Goal: Complete application form: Complete application form

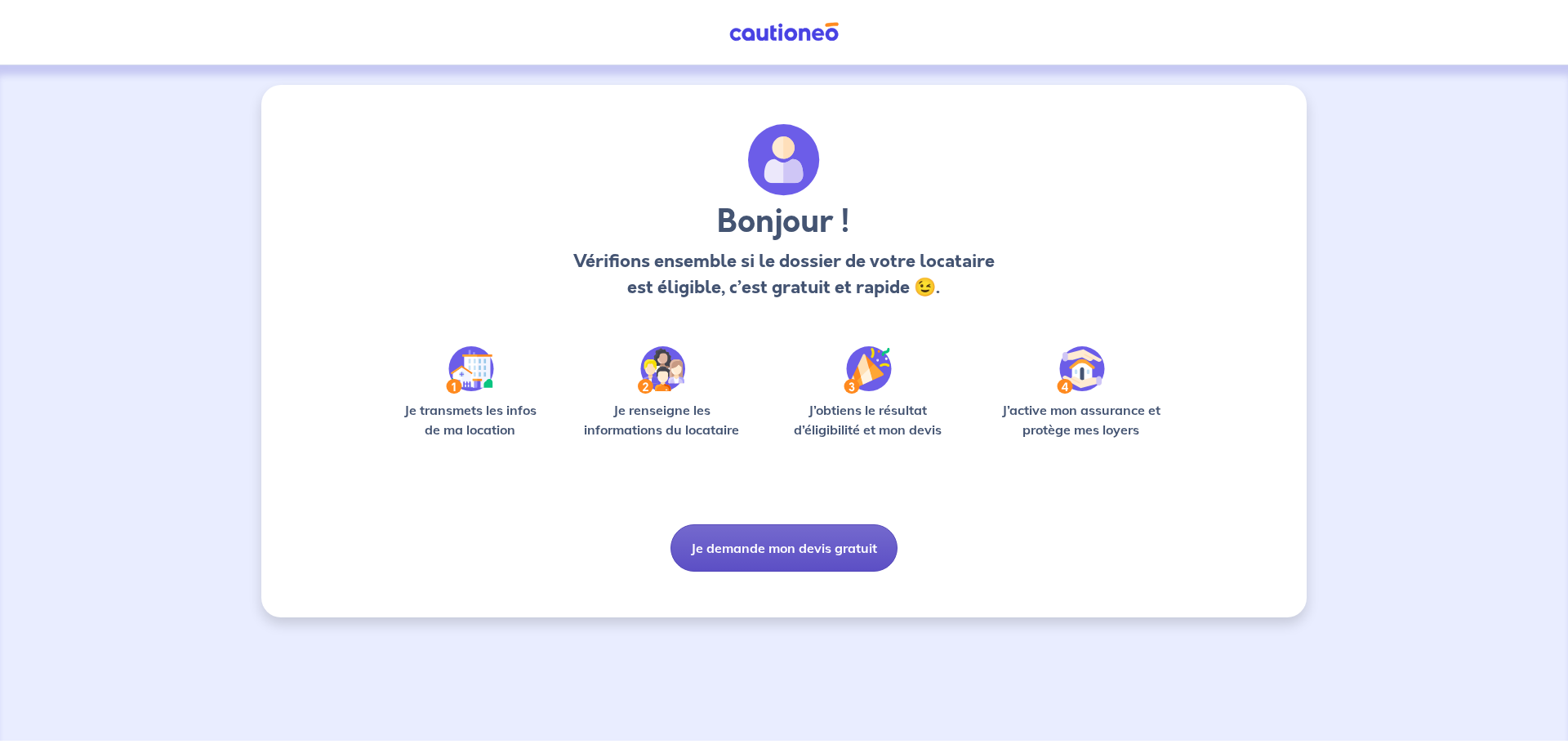
click at [761, 554] on button "Je demande mon devis gratuit" at bounding box center [784, 548] width 227 height 48
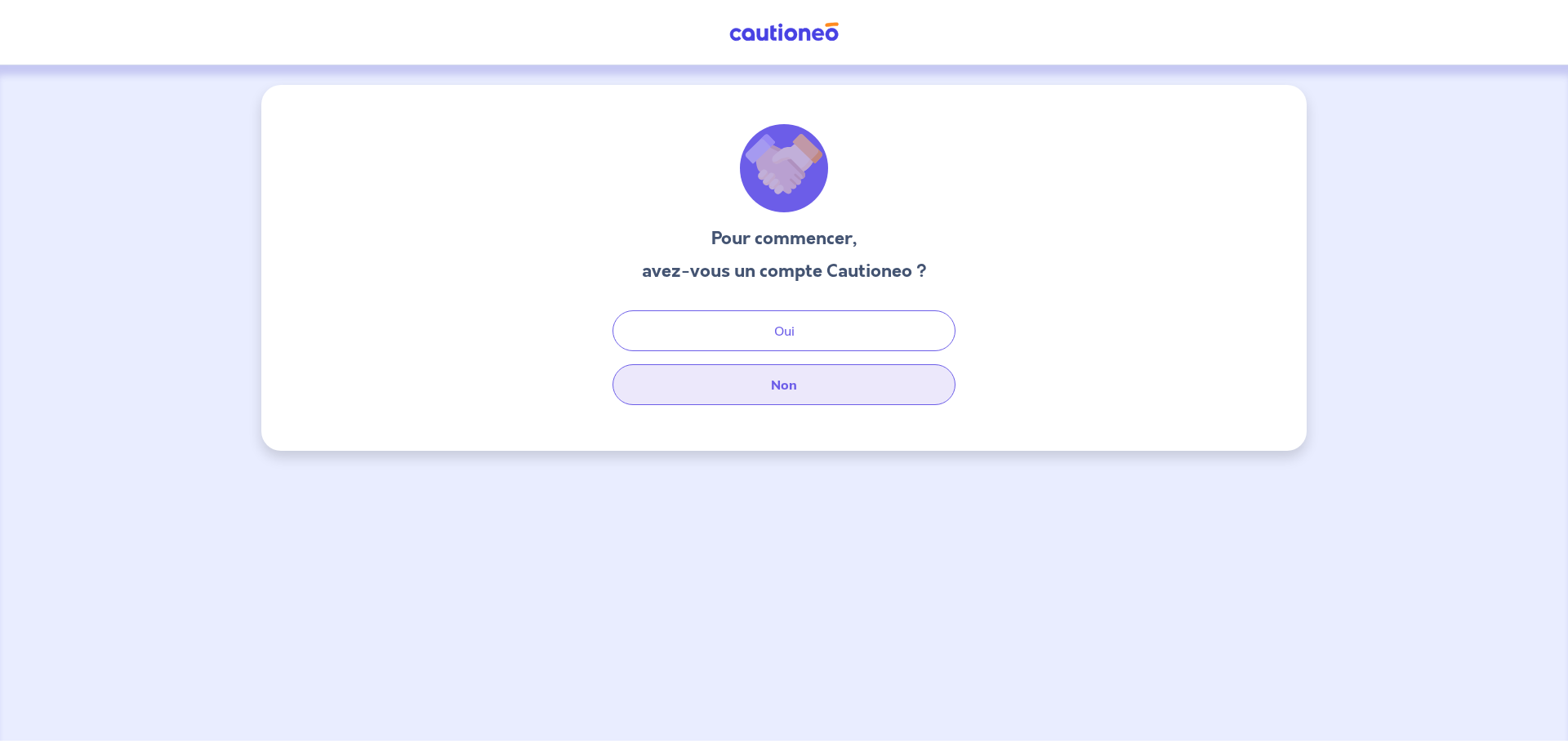
click at [766, 394] on button "Non" at bounding box center [784, 384] width 343 height 41
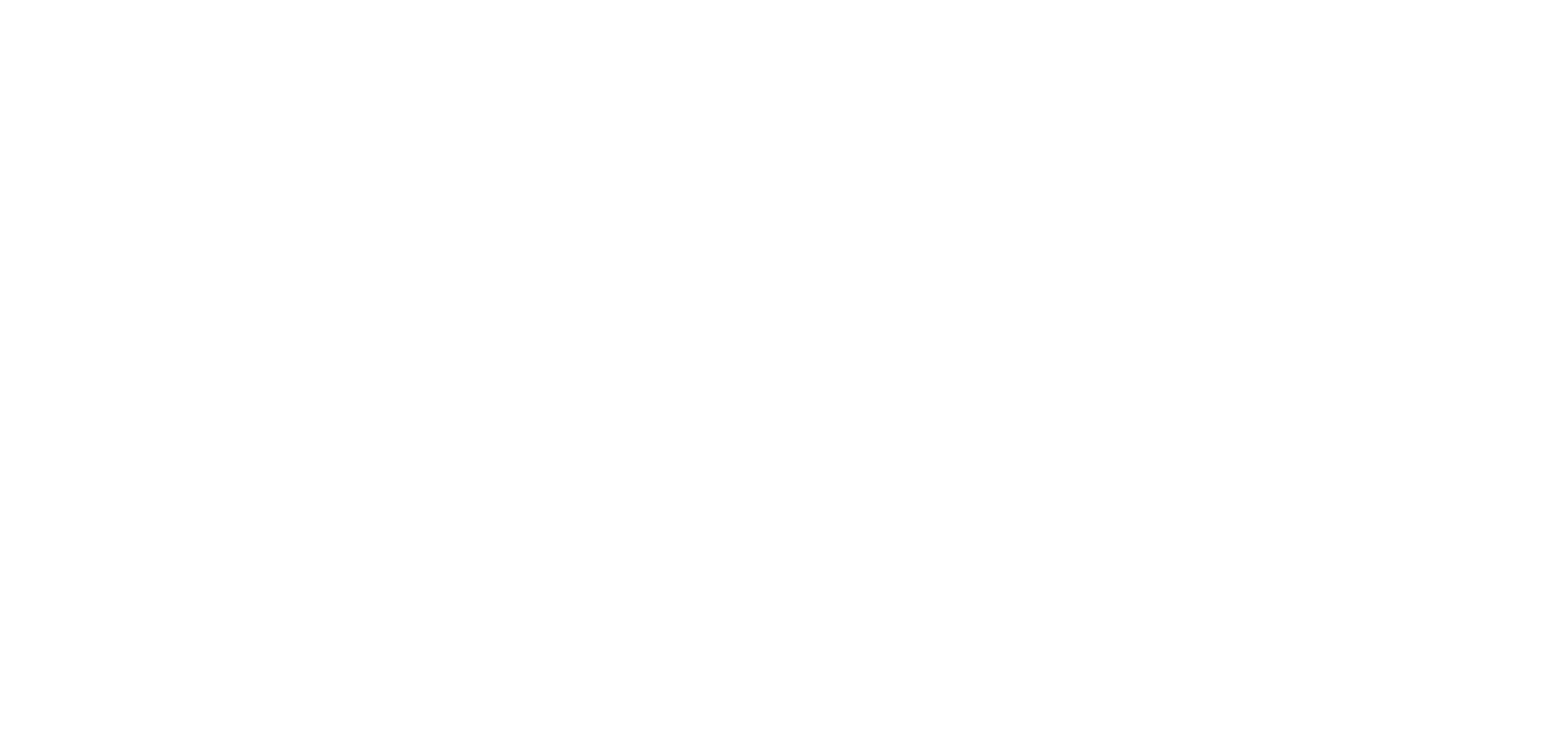
select select "FR"
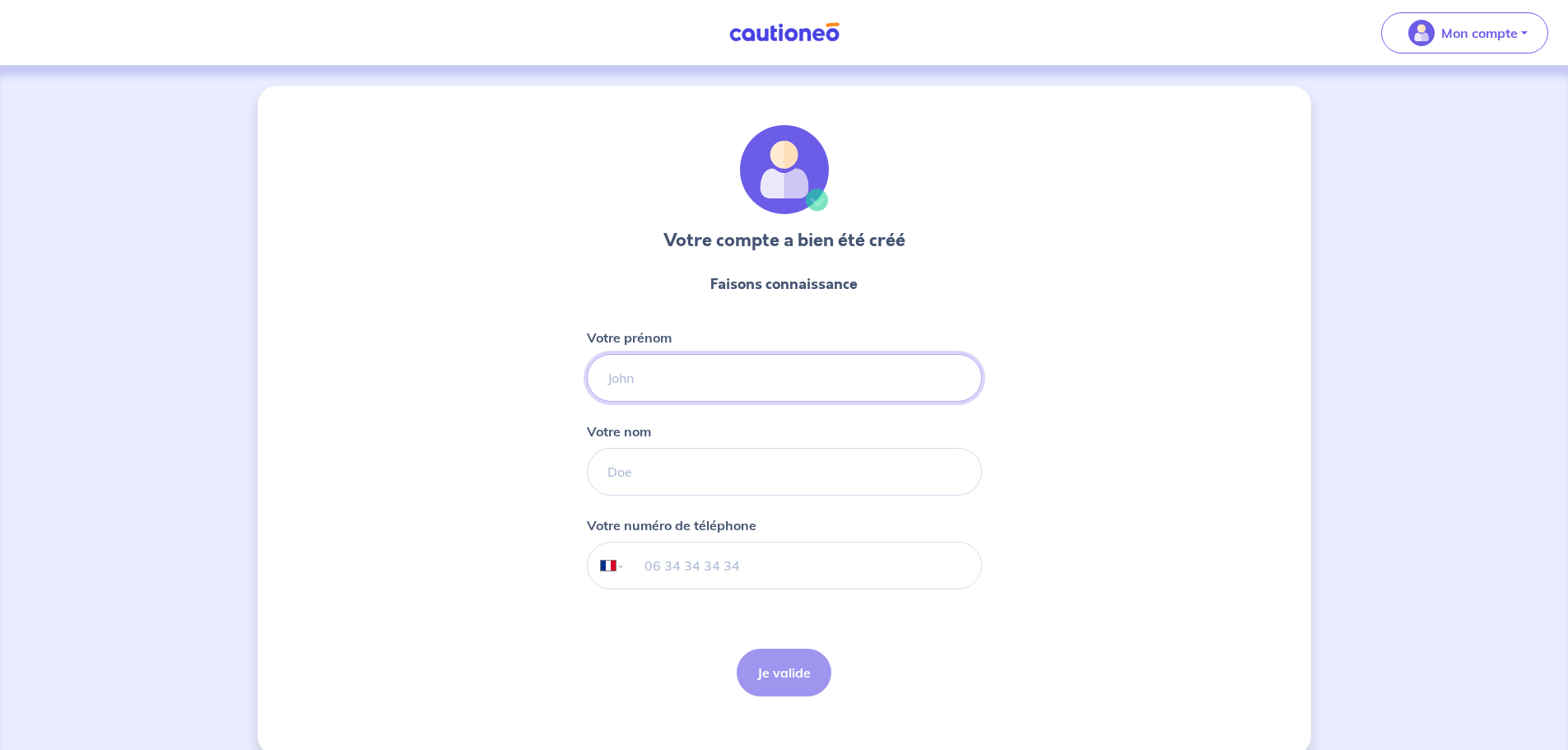
click at [752, 374] on input "Votre prénom" at bounding box center [784, 378] width 396 height 48
type input "[PERSON_NAME]"
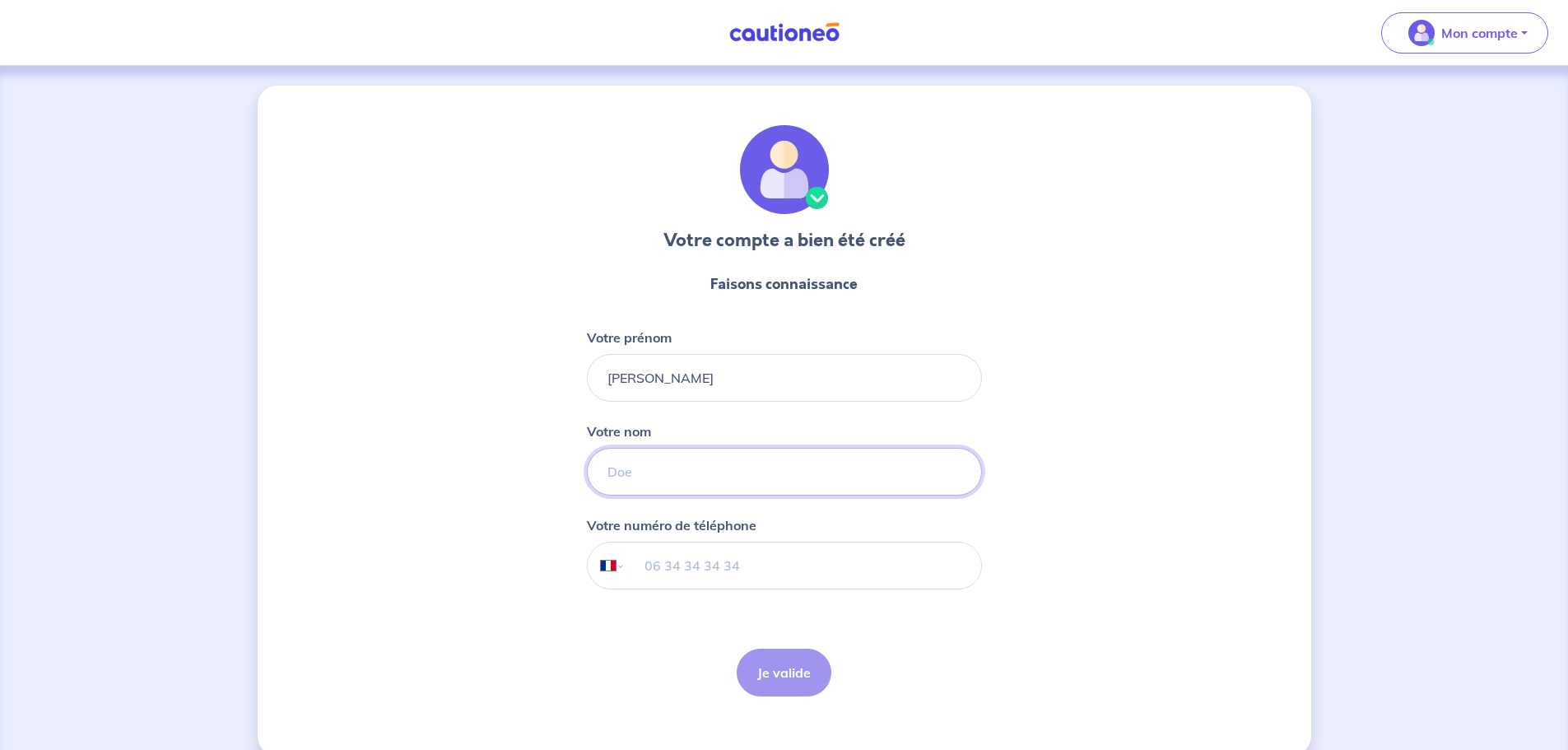
type input "MARSIAL"
type input "06 11 04 10 23"
click at [777, 684] on button "Je valide" at bounding box center [784, 673] width 94 height 48
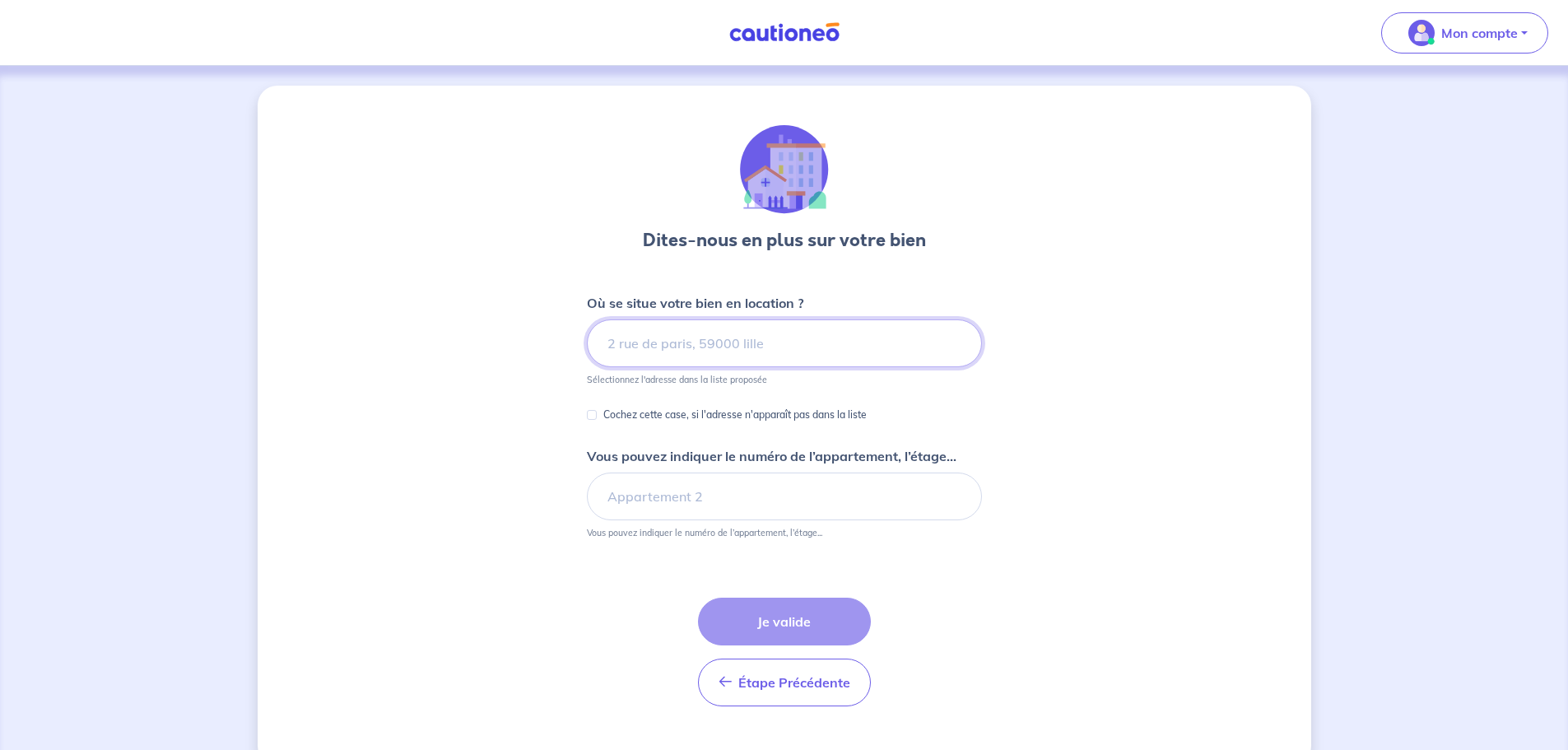
click at [770, 343] on input at bounding box center [784, 343] width 396 height 48
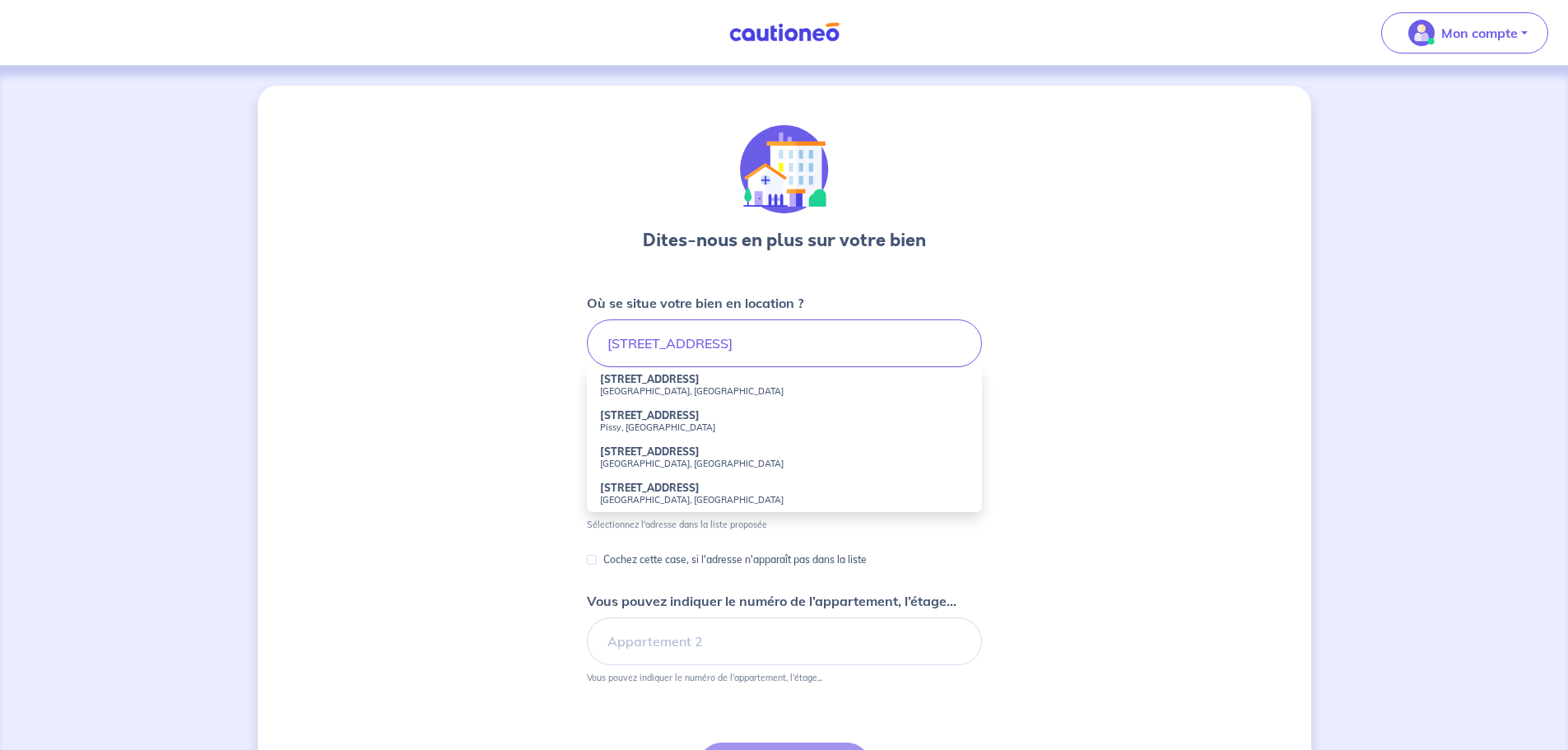
click at [630, 381] on strong "427 Rue Saint-Fuscien" at bounding box center [650, 379] width 99 height 13
type input "427 Rue Saint-Fuscien, Amiens, France"
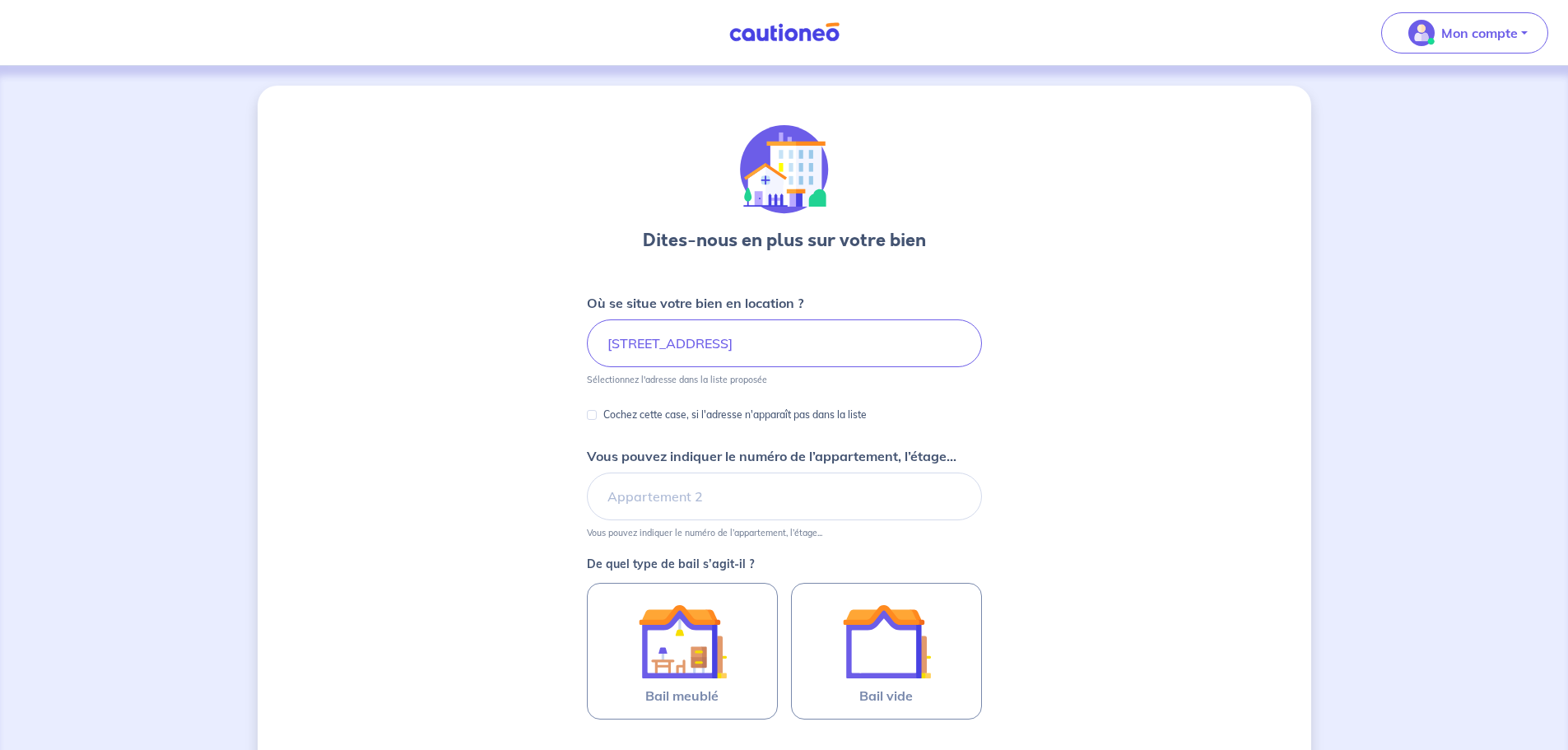
scroll to position [82, 0]
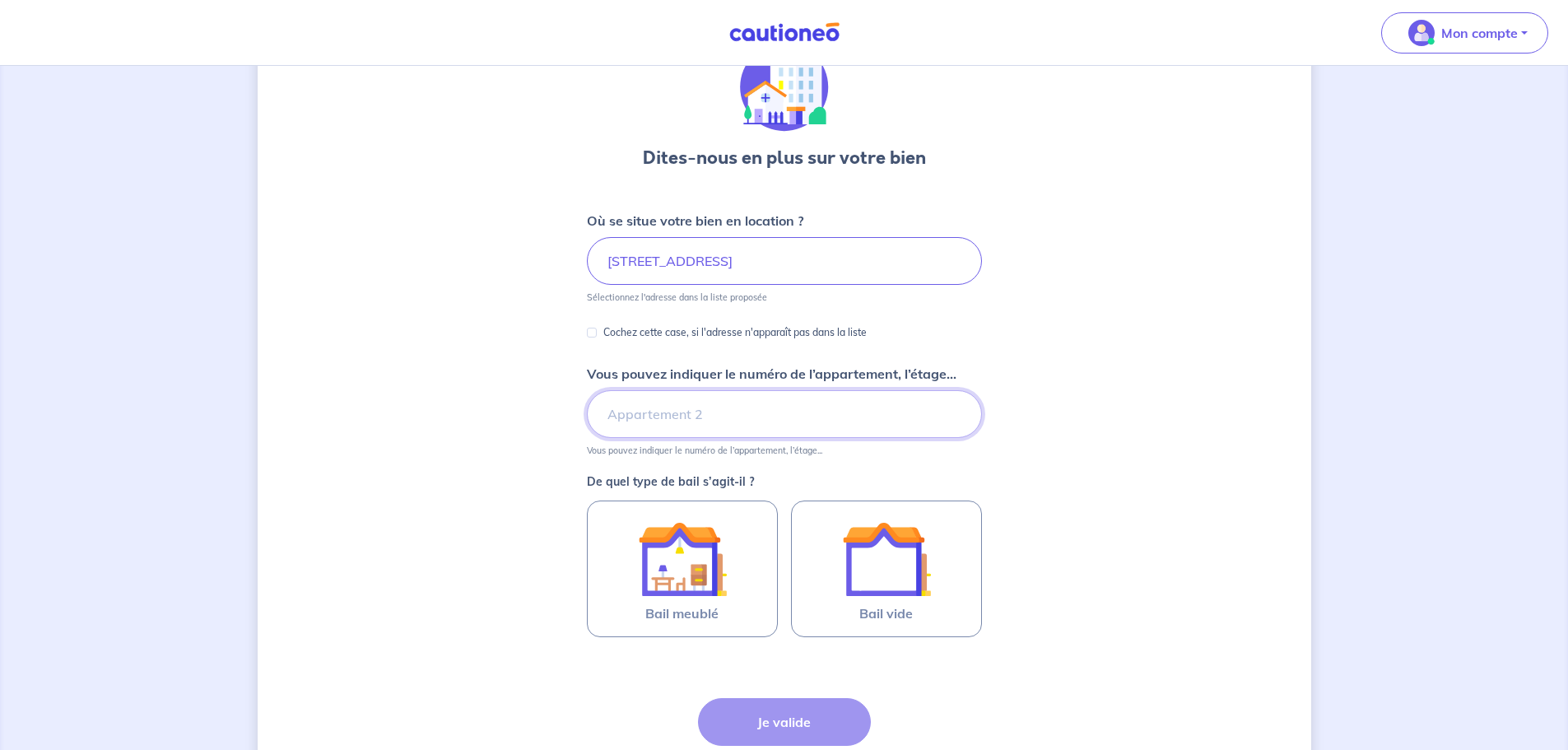
click at [895, 419] on input "Vous pouvez indiquer le numéro de l’appartement, l’étage..." at bounding box center [784, 414] width 396 height 48
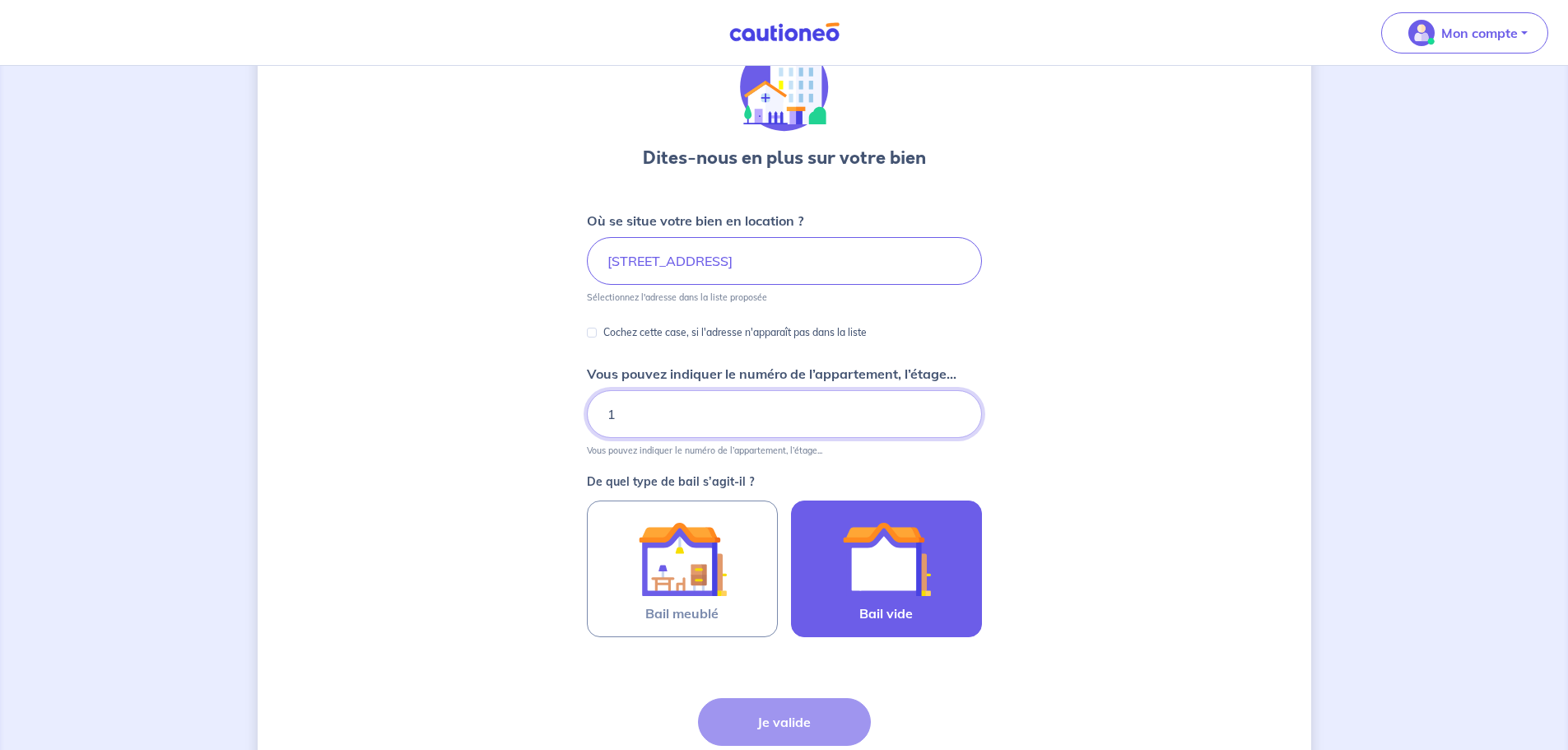
type input "1"
click at [855, 572] on img at bounding box center [887, 559] width 89 height 89
click at [0, 0] on input "Bail vide" at bounding box center [0, 0] width 0 height 0
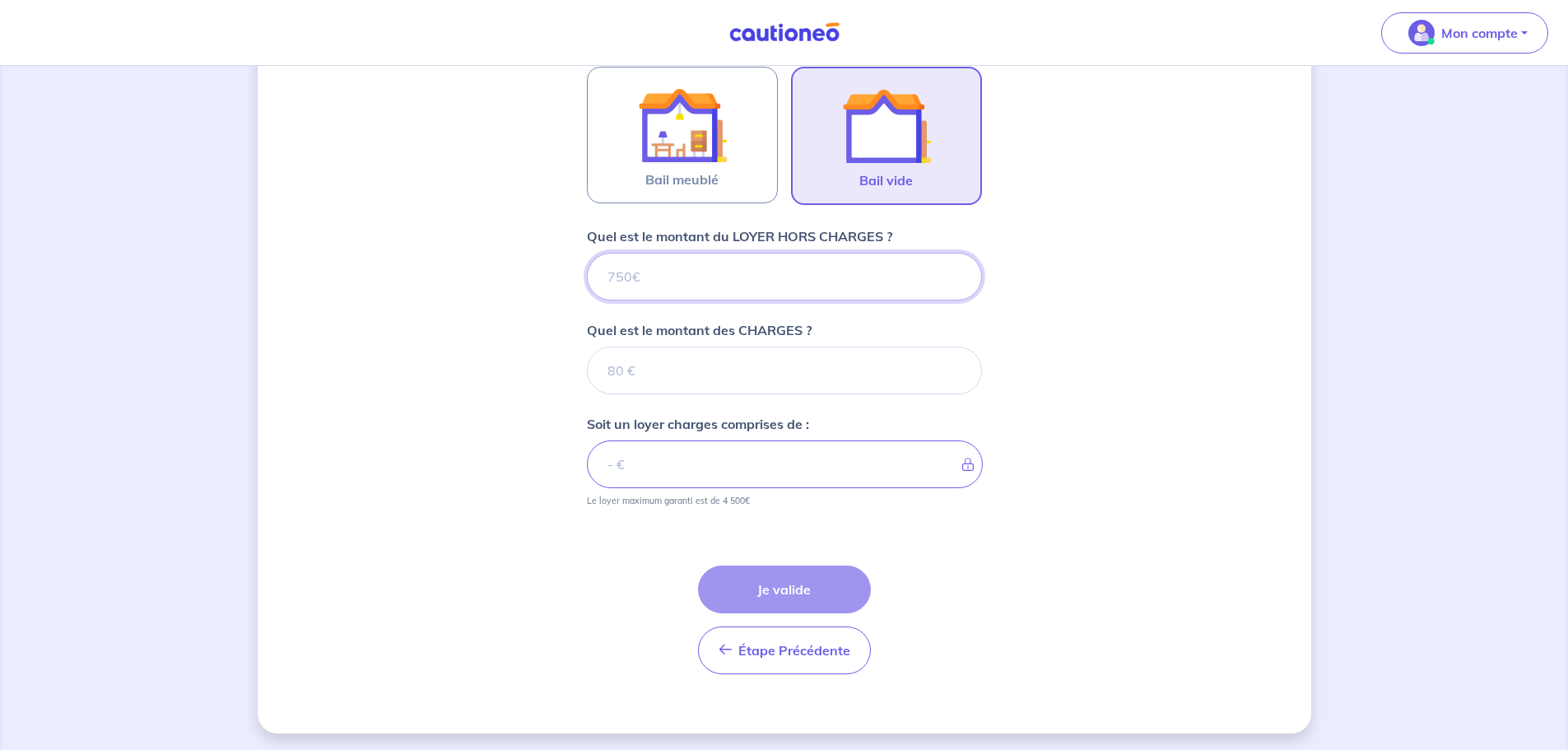
scroll to position [519, 0]
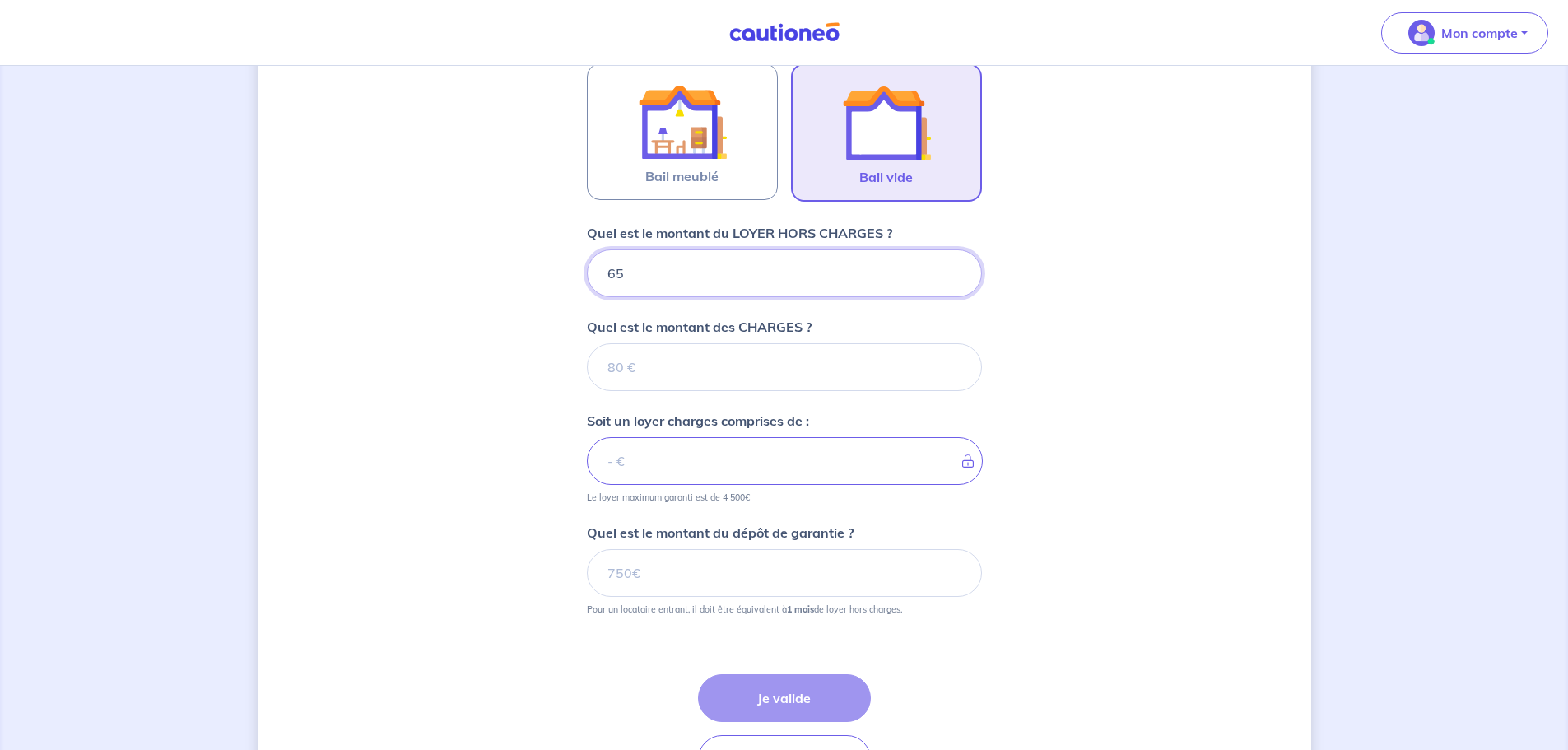
type input "650"
click at [693, 357] on input "Quel est le montant des CHARGES ?" at bounding box center [784, 367] width 396 height 48
type input "30"
type input "680"
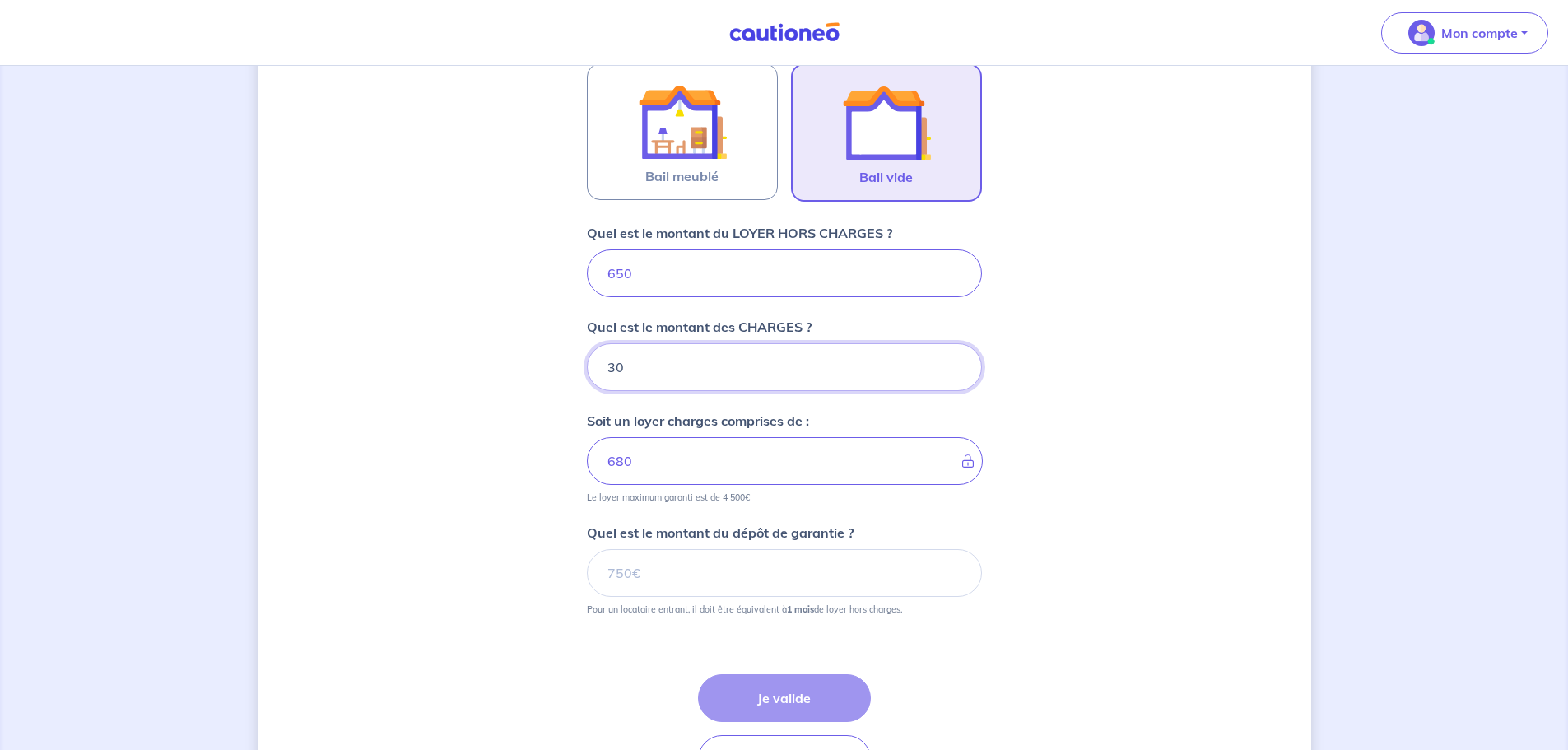
type input "30"
click at [731, 568] on input "Quel est le montant du dépôt de garantie ?" at bounding box center [784, 572] width 396 height 48
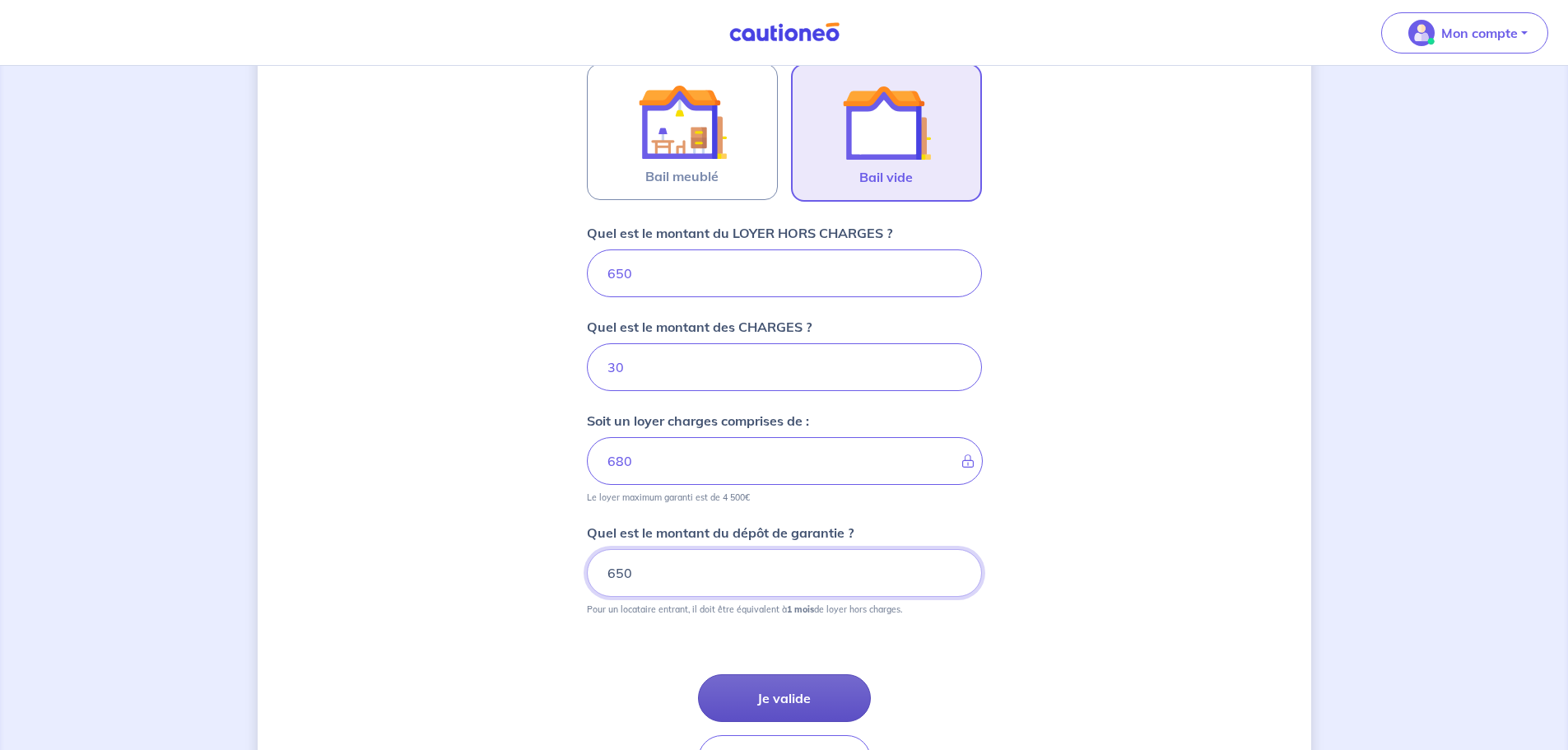
type input "650"
click at [771, 692] on button "Je valide" at bounding box center [784, 698] width 173 height 48
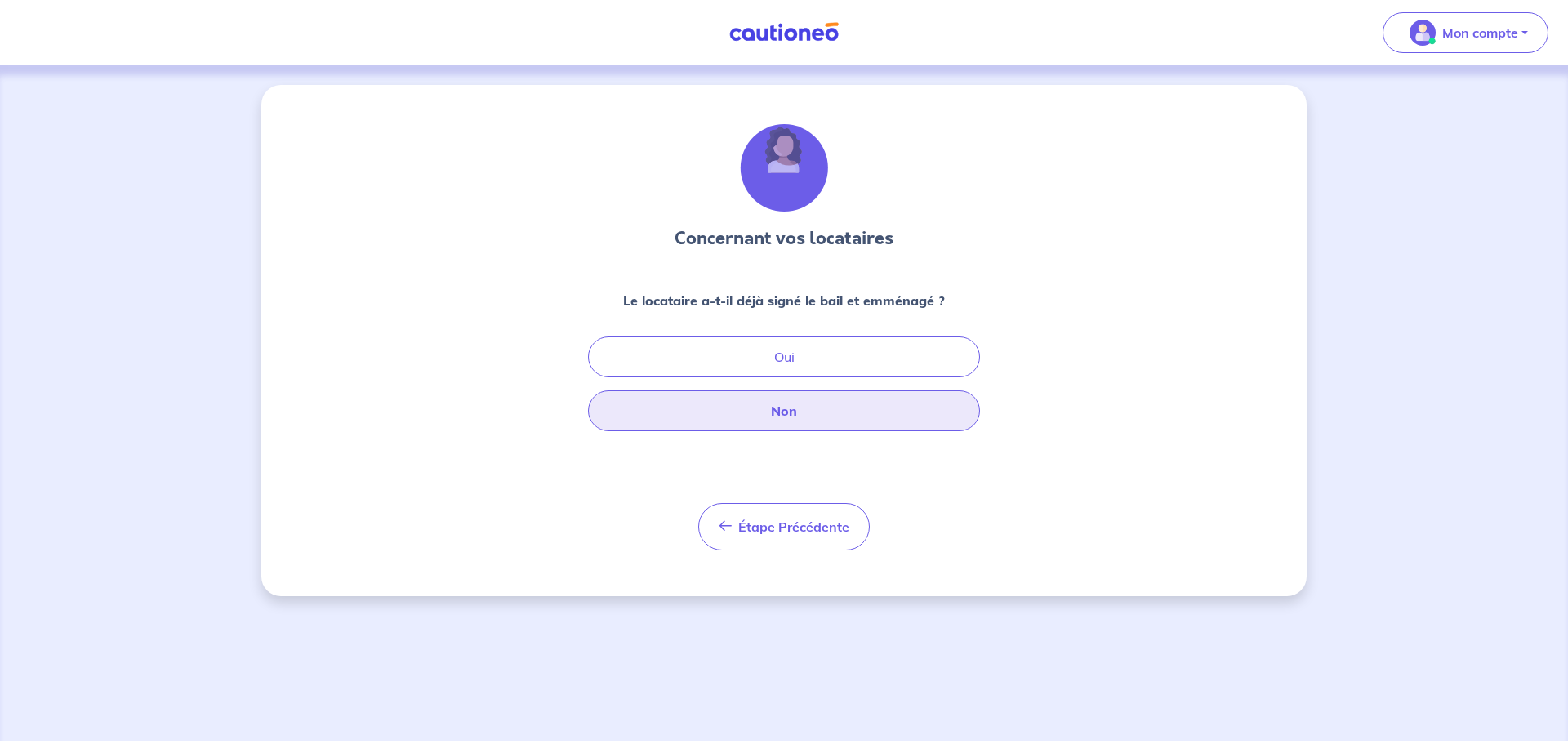
click at [798, 420] on button "Non" at bounding box center [784, 411] width 392 height 41
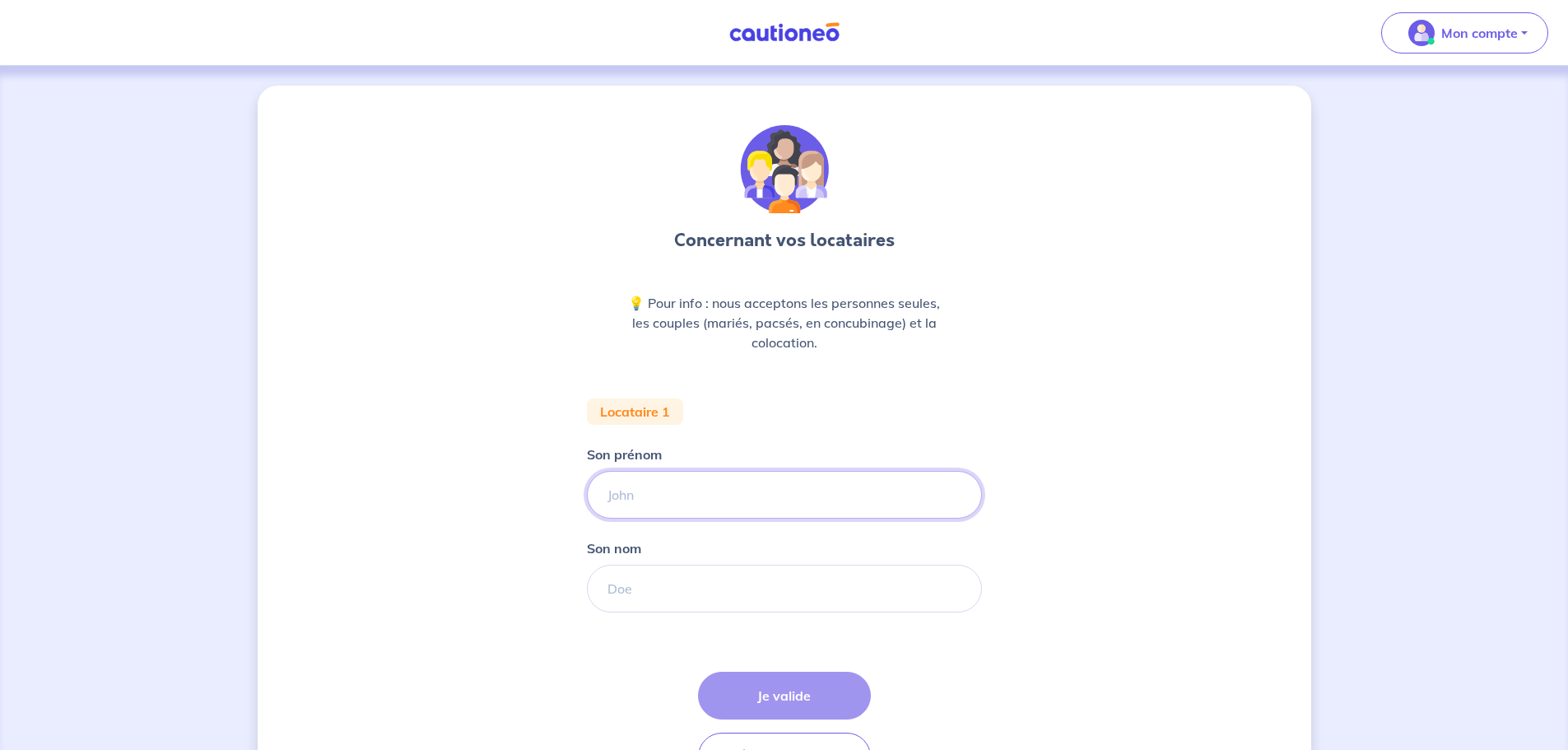
click at [638, 510] on input "Son prénom" at bounding box center [784, 495] width 396 height 48
click at [638, 491] on input "Son prénom" at bounding box center [784, 495] width 396 height 48
click at [728, 444] on div "Son prénom" at bounding box center [784, 481] width 396 height 74
click at [688, 504] on input "Son prénom" at bounding box center [784, 495] width 396 height 48
type input "Lou"
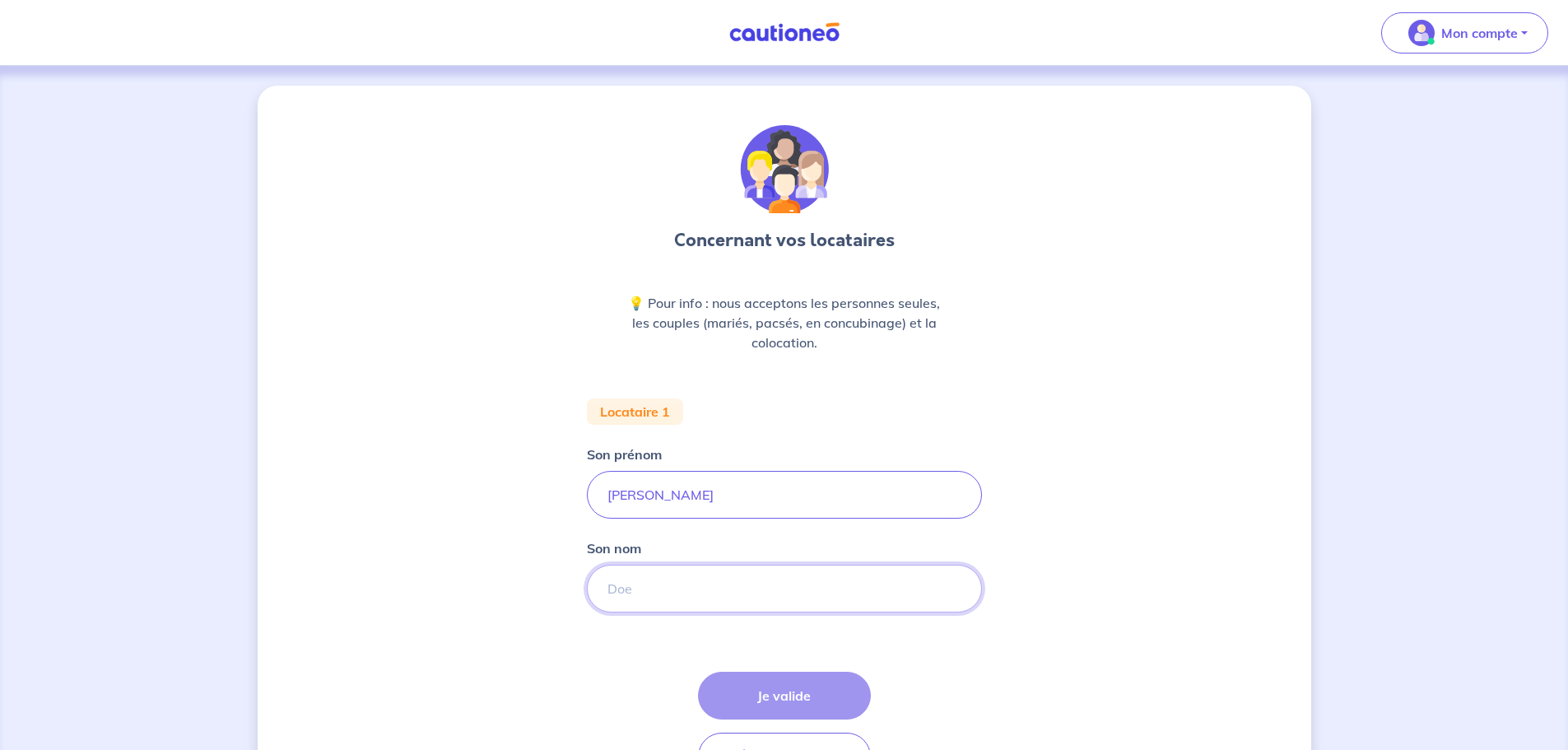
click at [691, 570] on input "Son nom" at bounding box center [784, 588] width 396 height 48
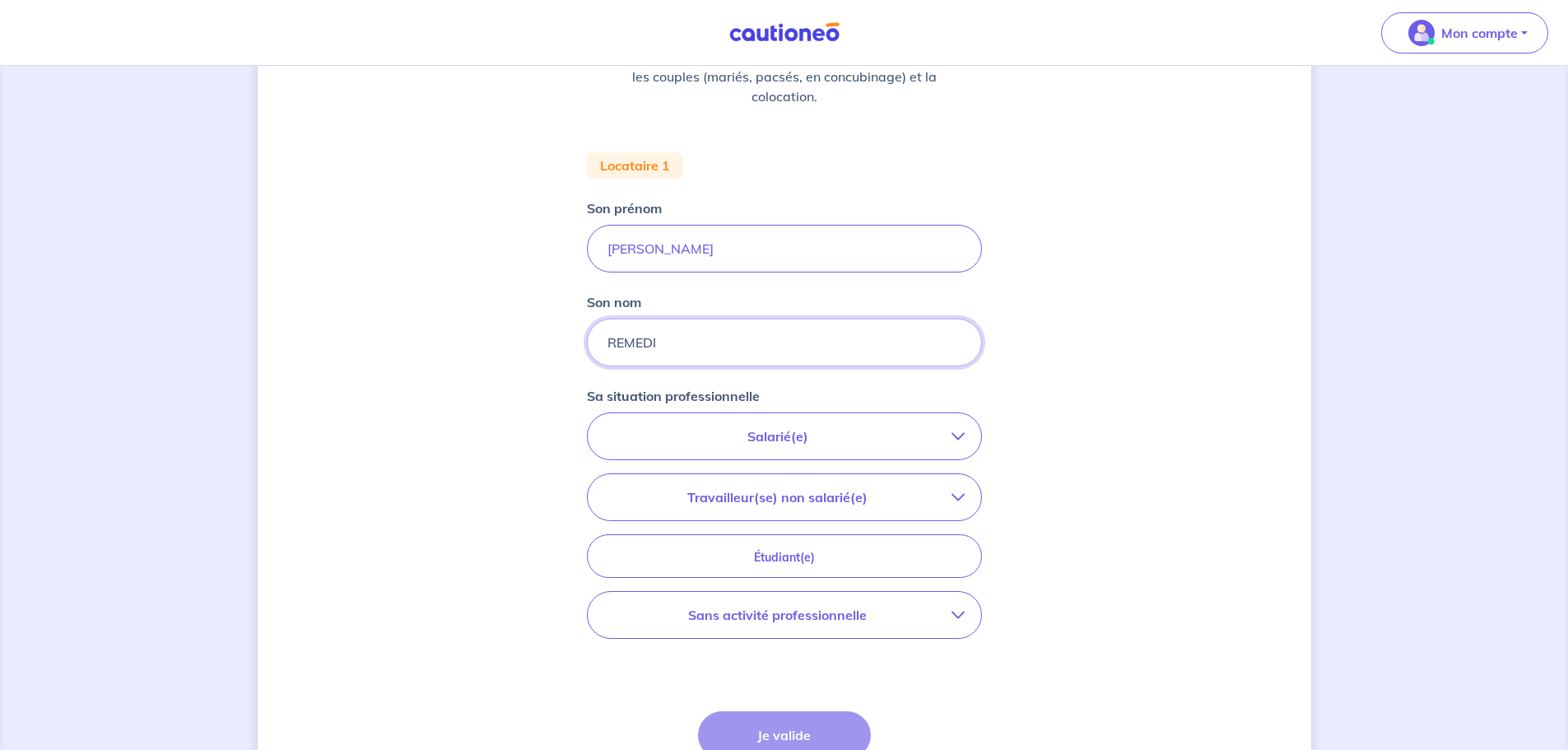
scroll to position [247, 0]
type input "REMEDI"
click at [768, 444] on p "Salarié(e)" at bounding box center [778, 435] width 348 height 19
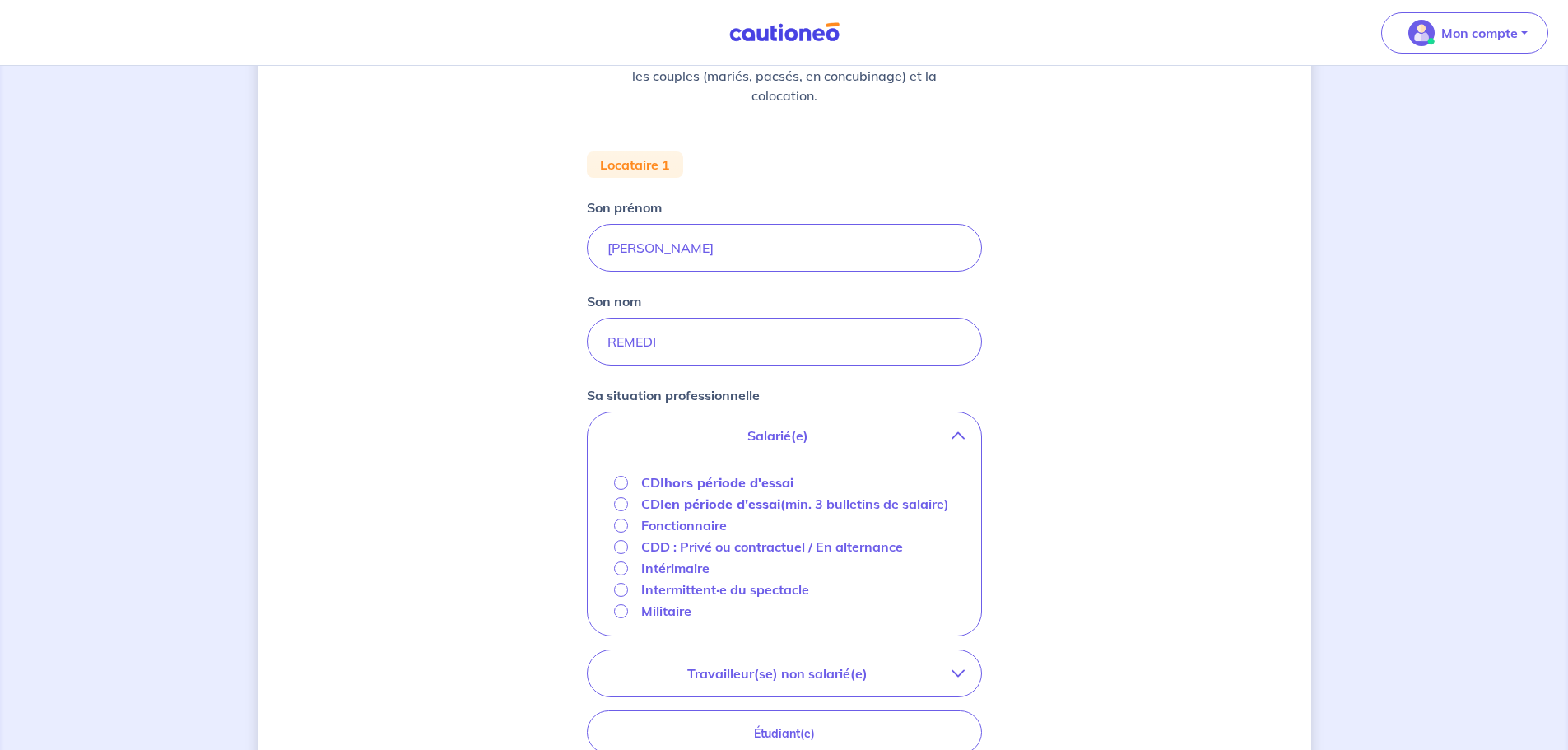
click at [683, 481] on strong "hors période d'essai" at bounding box center [729, 482] width 130 height 17
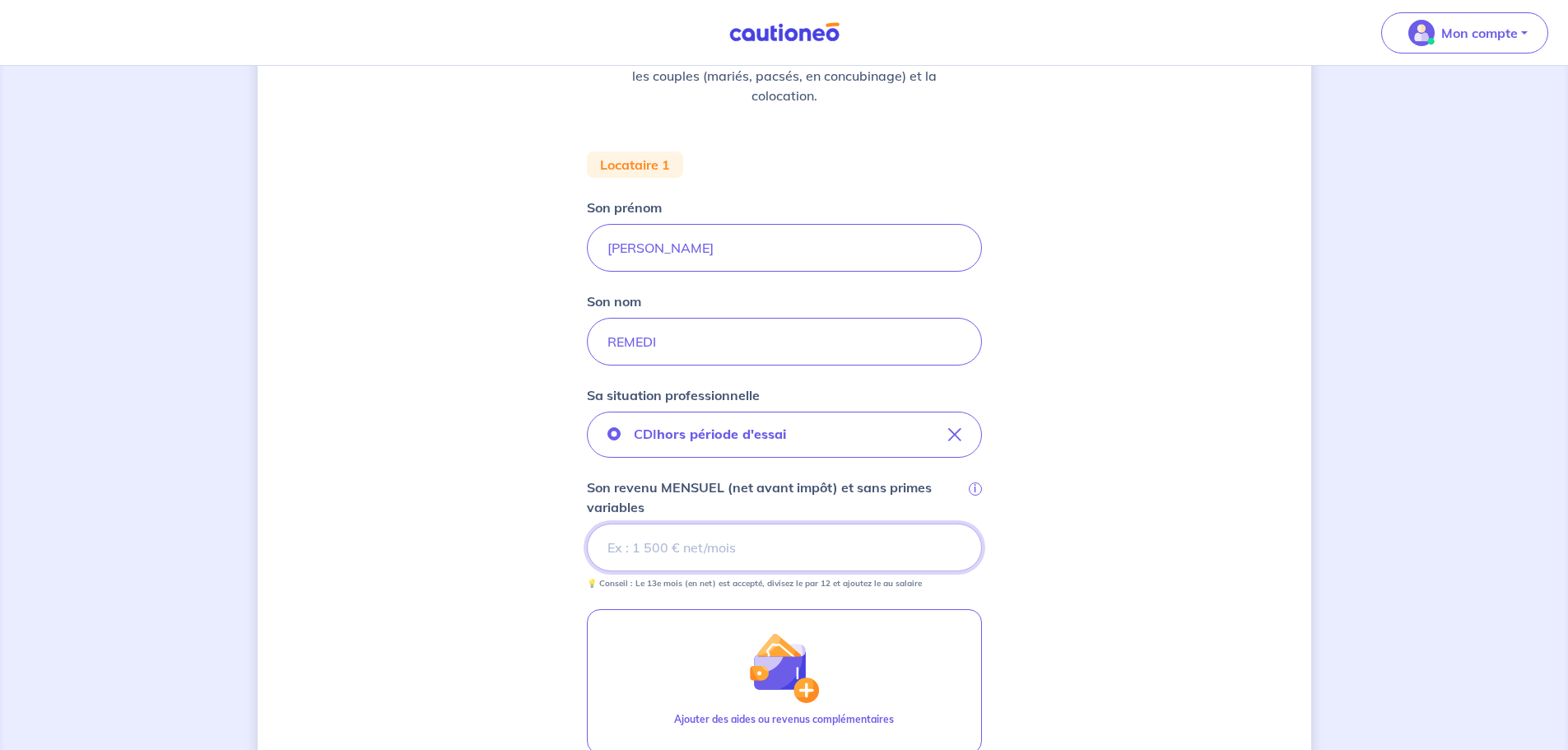
click at [771, 551] on input "Son revenu MENSUEL (net avant impôt) et sans primes variables i" at bounding box center [784, 547] width 396 height 48
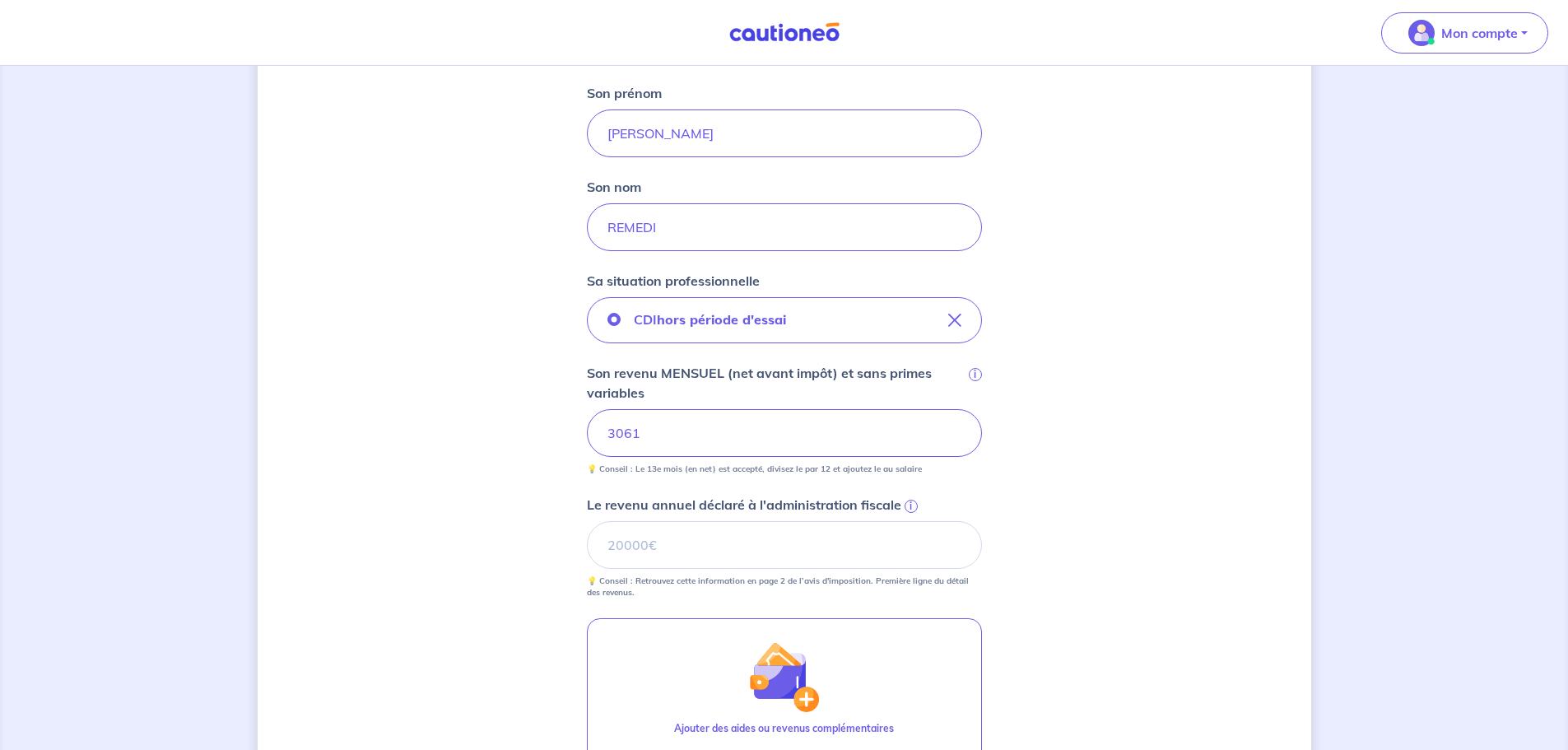
scroll to position [577, 0]
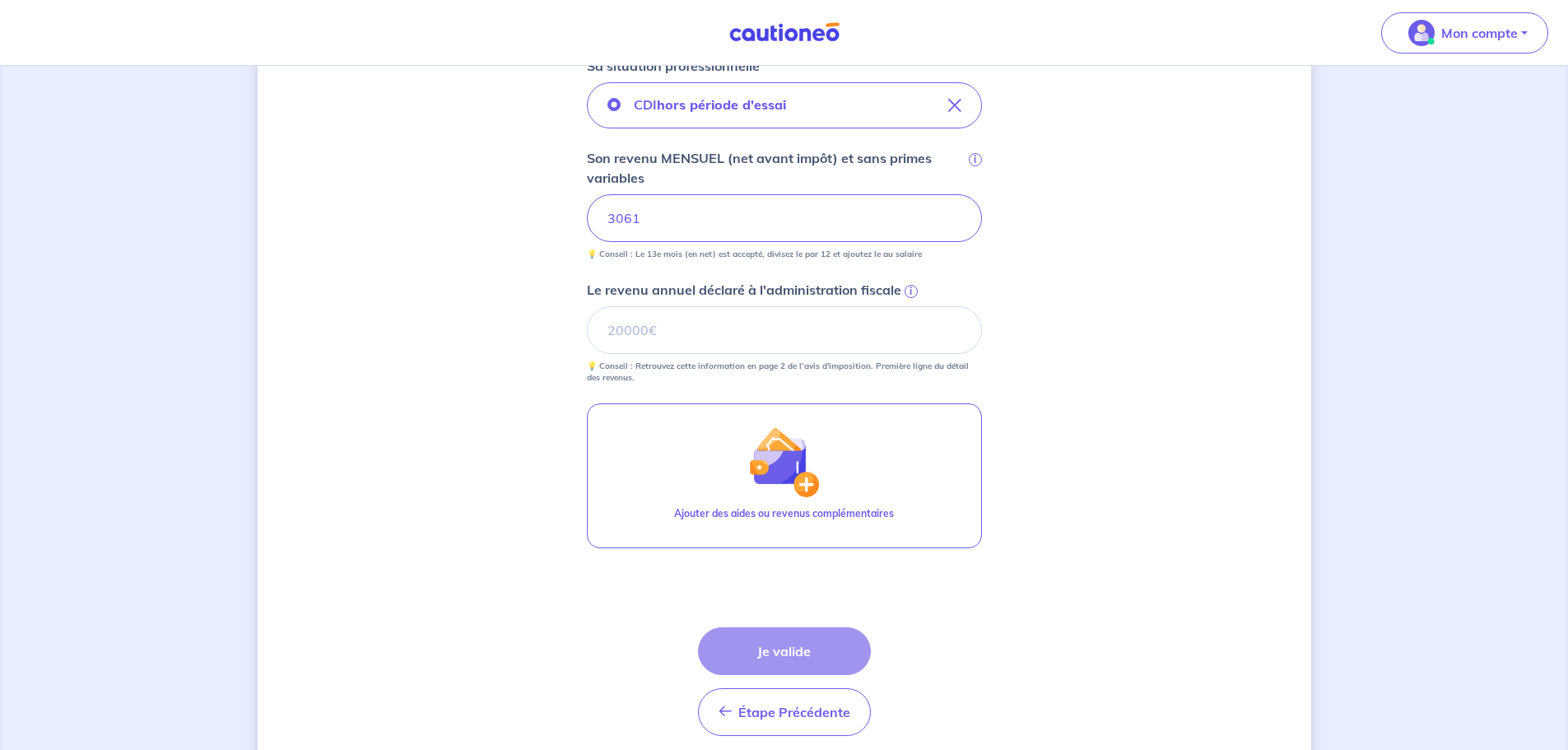
click at [629, 219] on input "3061" at bounding box center [784, 218] width 396 height 48
drag, startPoint x: 643, startPoint y: 221, endPoint x: 617, endPoint y: 221, distance: 26.0
click at [618, 221] on input "3061" at bounding box center [784, 218] width 396 height 48
click at [616, 214] on input "377" at bounding box center [784, 218] width 396 height 48
click at [906, 287] on span "i" at bounding box center [912, 291] width 13 height 13
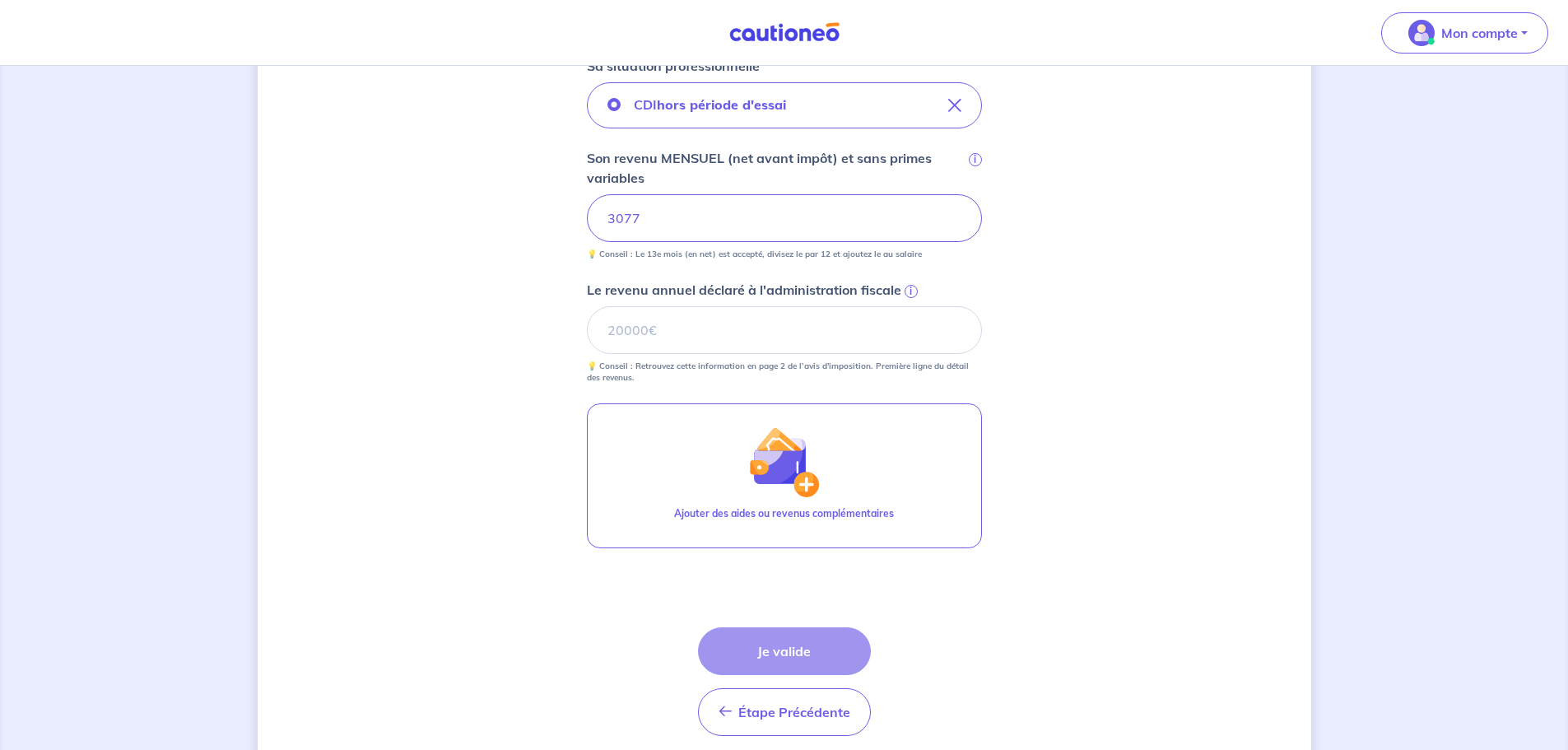
click at [906, 306] on input "Le revenu annuel déclaré à l'administration fiscale i" at bounding box center [784, 330] width 396 height 48
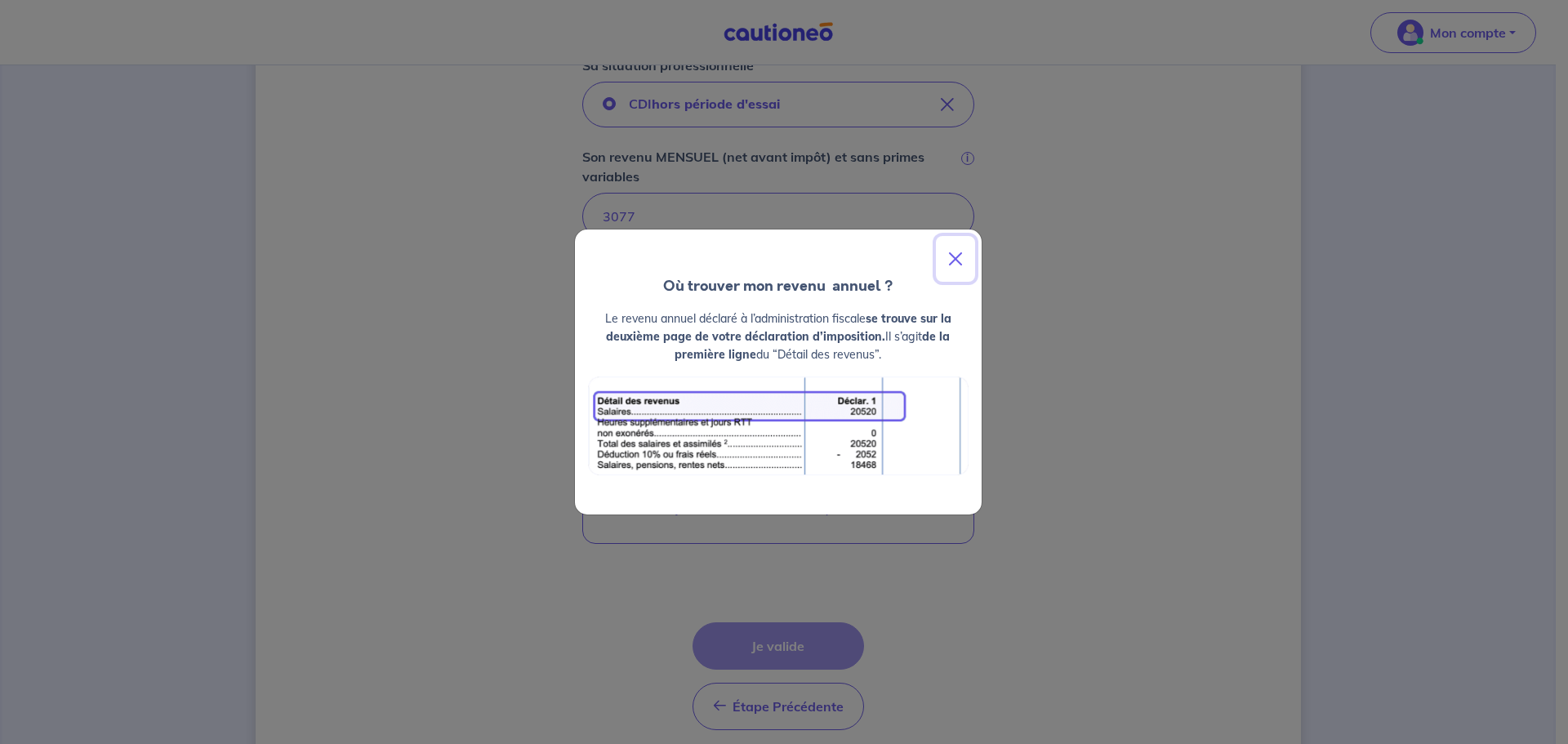
click at [973, 253] on button "Close" at bounding box center [955, 259] width 39 height 46
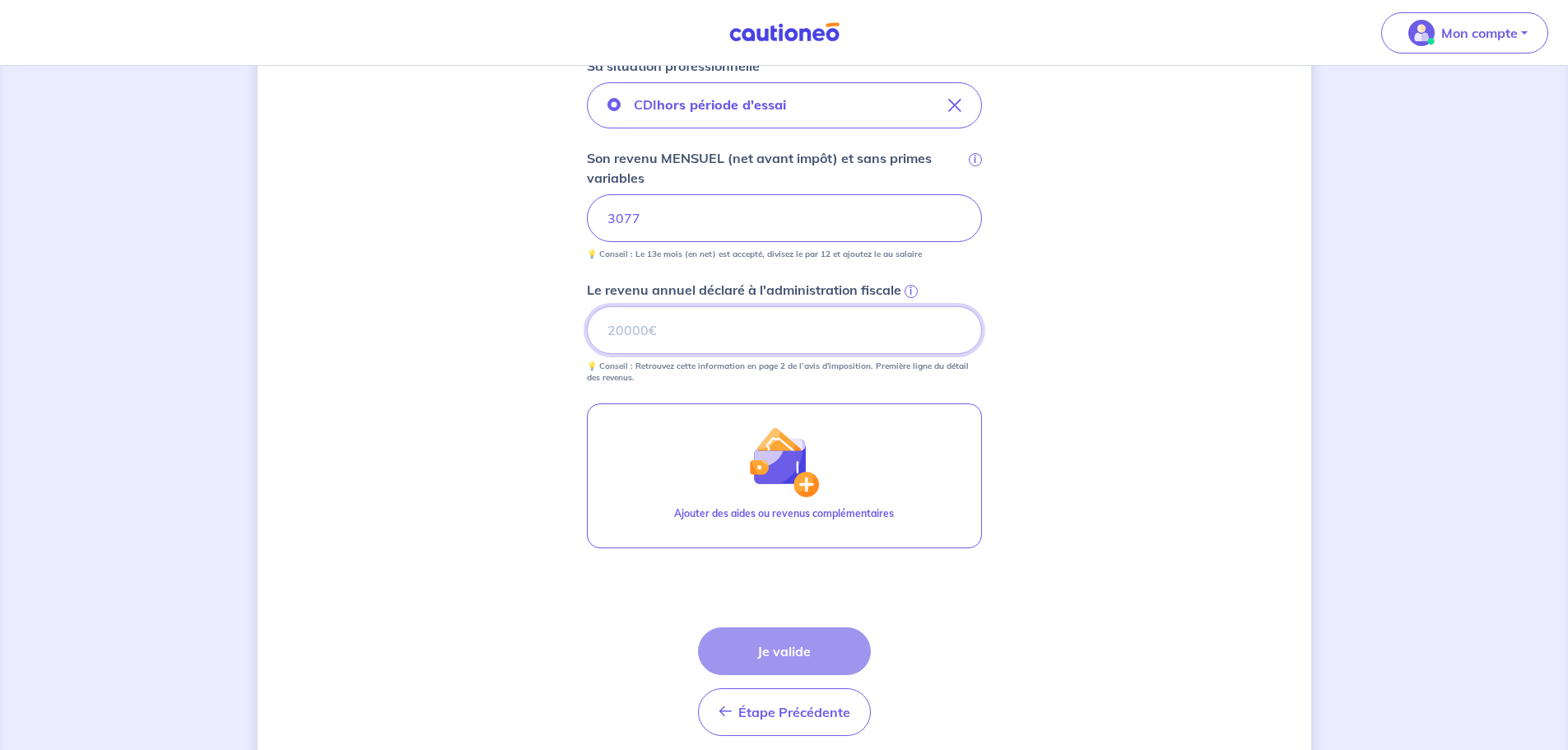
click at [800, 332] on input "Le revenu annuel déclaré à l'administration fiscale i" at bounding box center [784, 330] width 396 height 48
type input "49932"
click at [768, 652] on button "Je valide" at bounding box center [784, 651] width 173 height 48
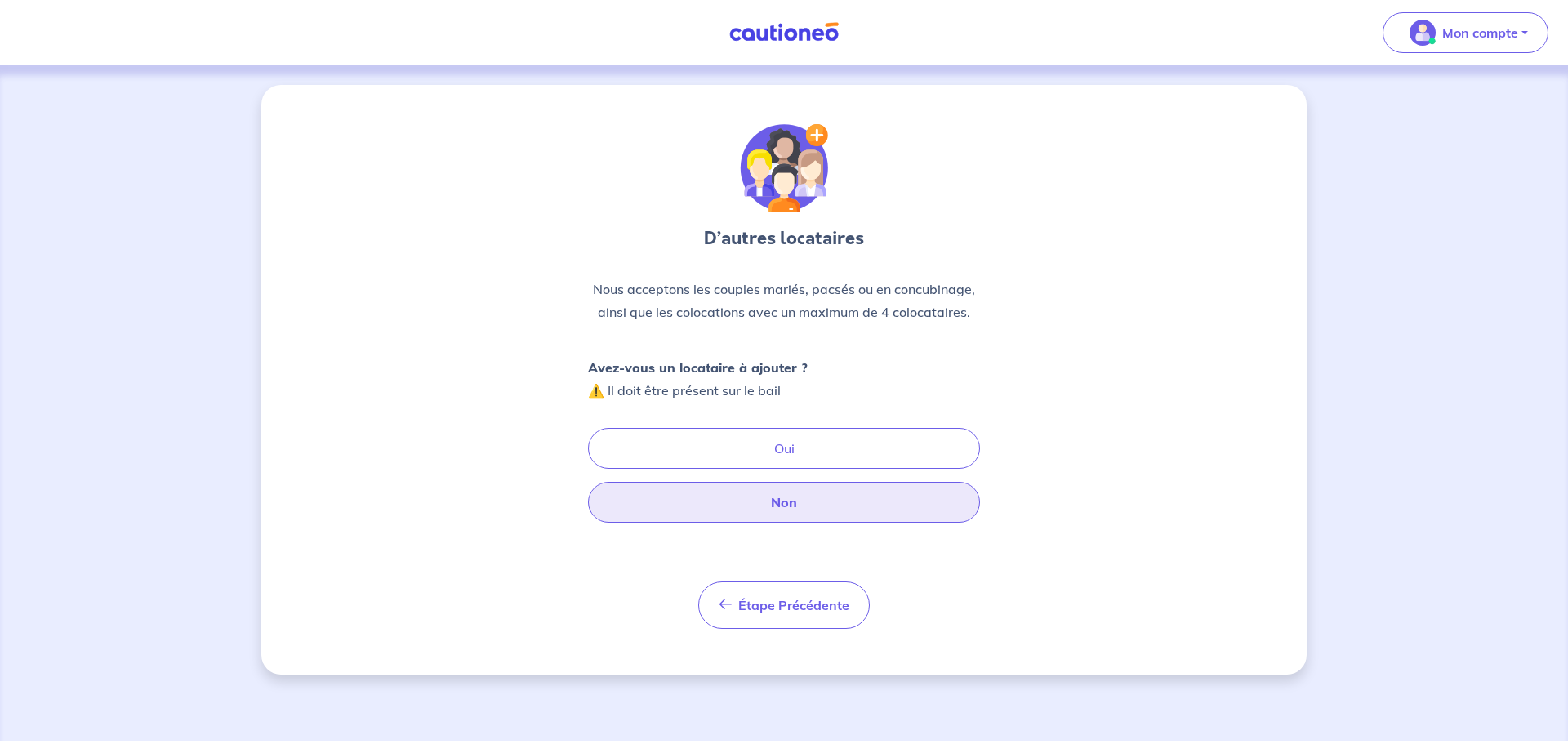
click at [783, 508] on button "Non" at bounding box center [784, 502] width 392 height 41
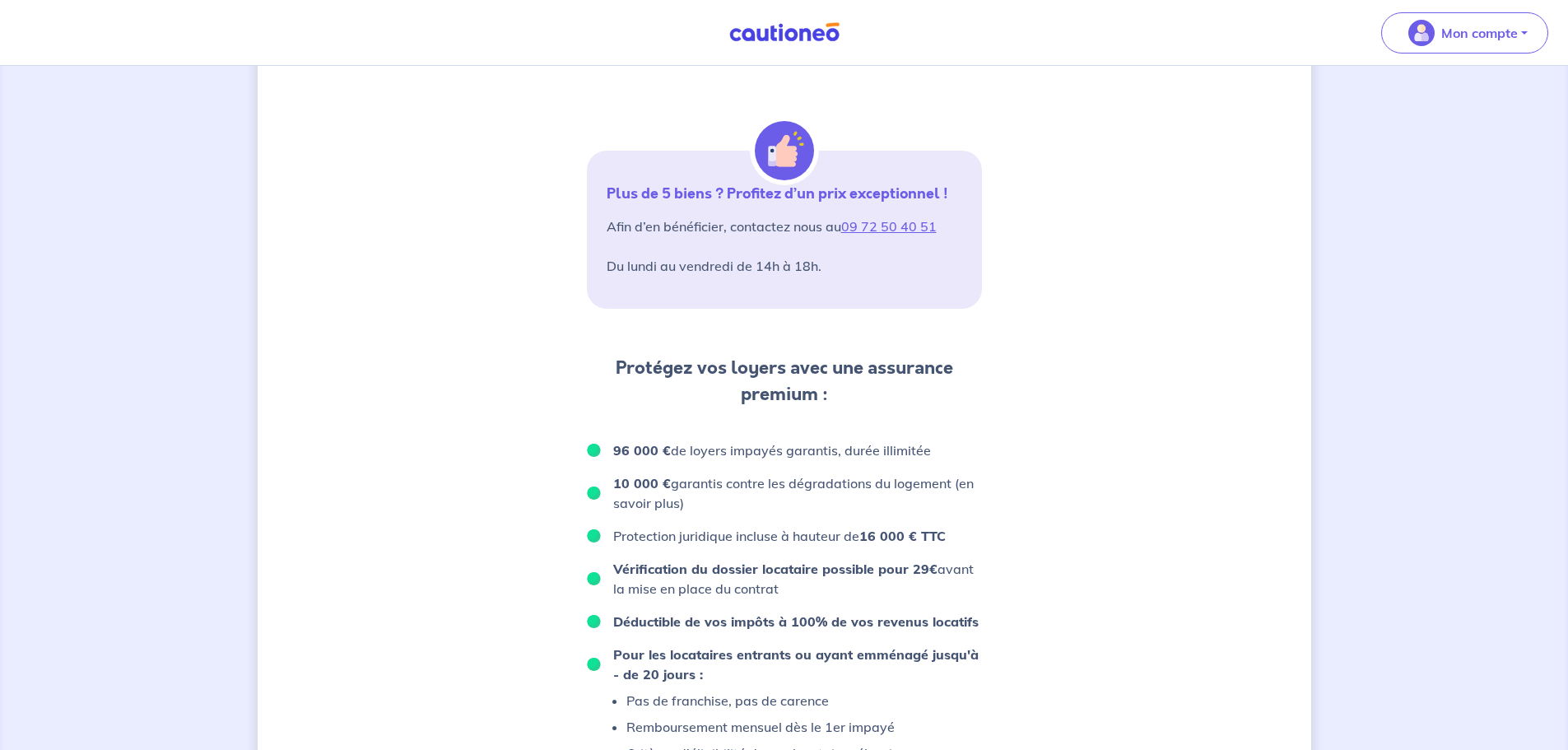
scroll to position [82, 0]
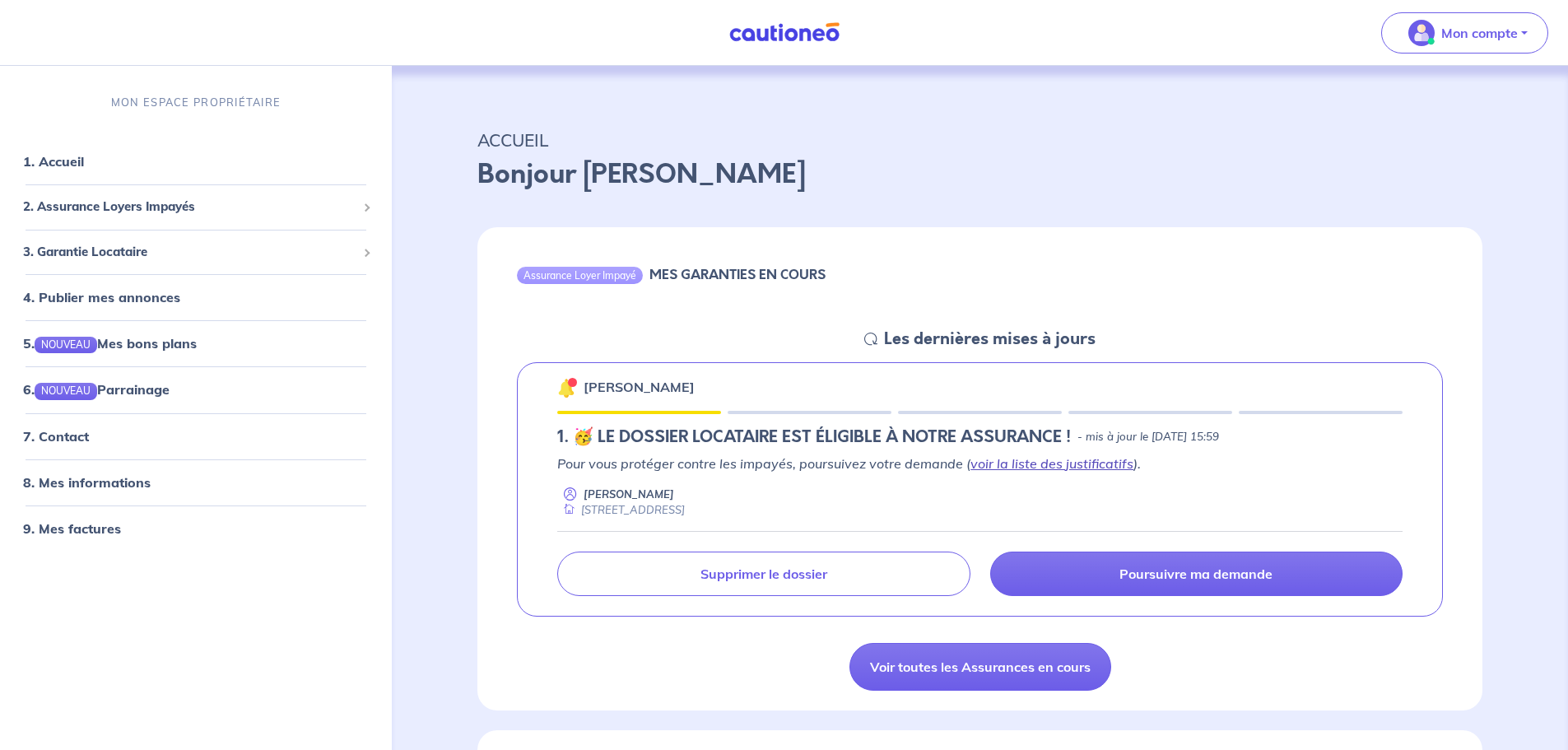
click at [1104, 466] on link "voir la liste des justificatifs" at bounding box center [1052, 464] width 163 height 17
